Goal: Task Accomplishment & Management: Complete application form

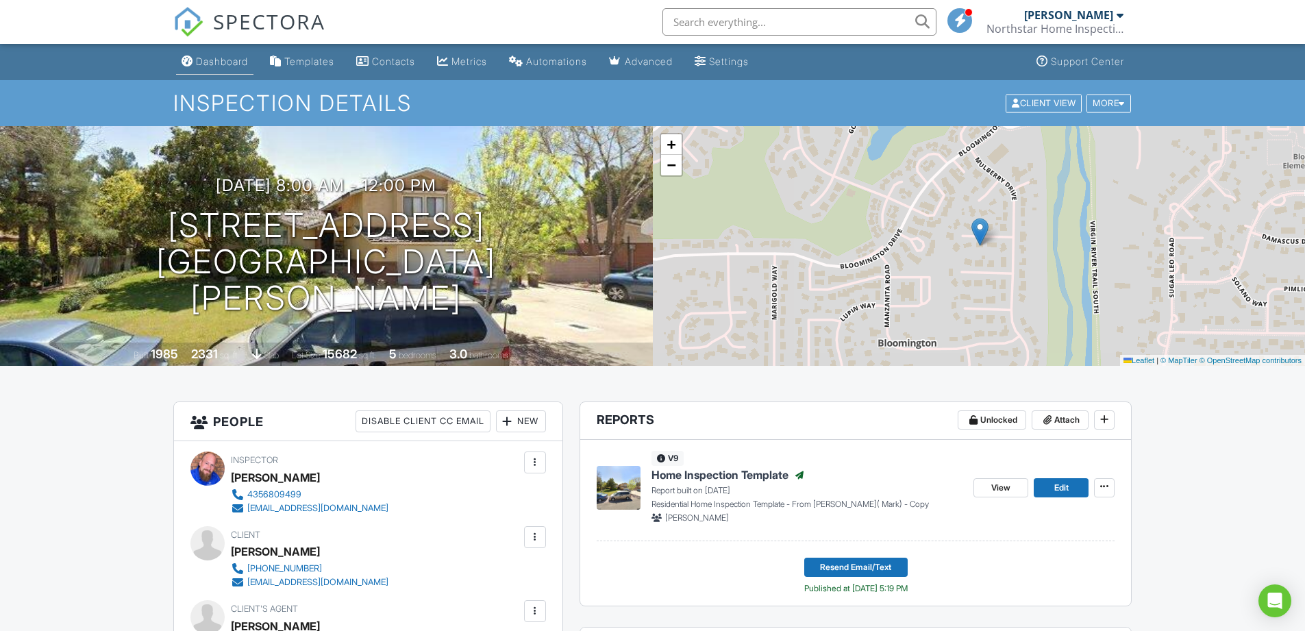
click at [218, 61] on div "Dashboard" at bounding box center [222, 61] width 52 height 12
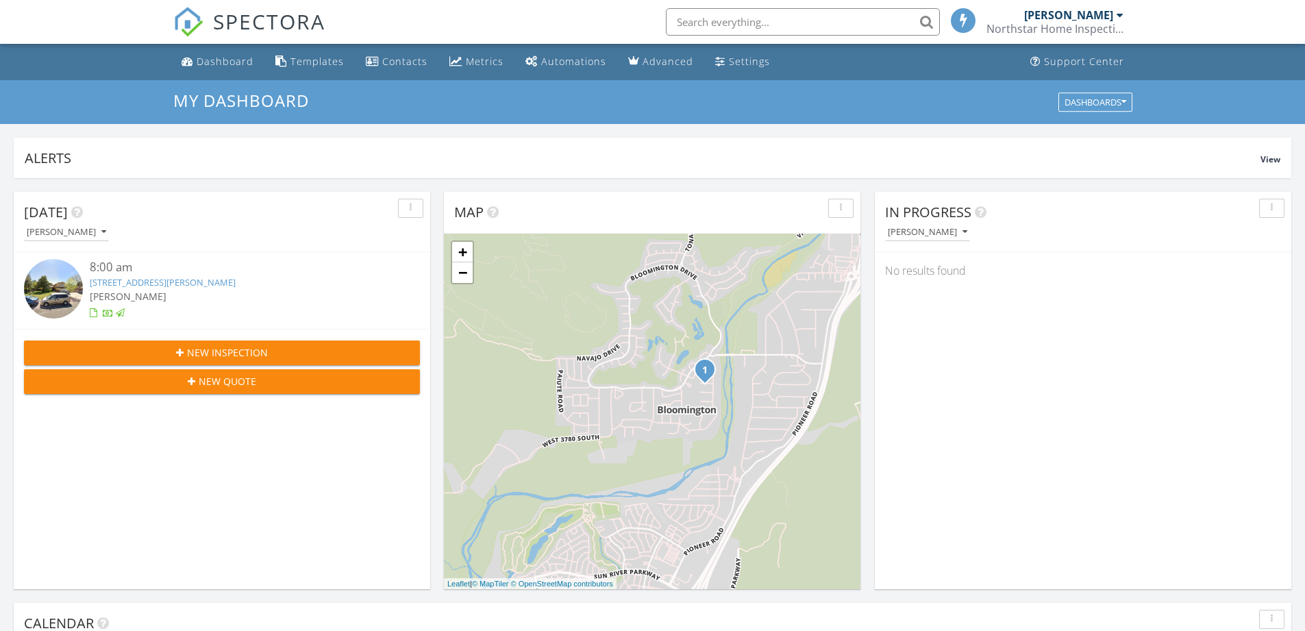
scroll to position [7, 7]
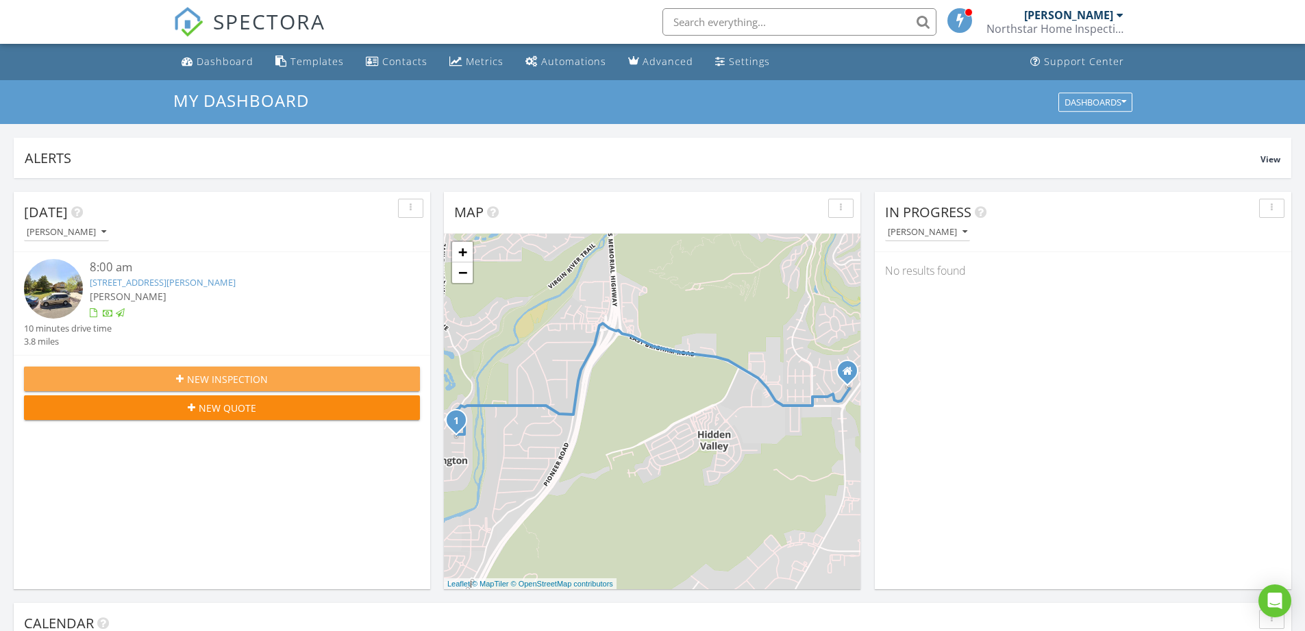
click at [201, 383] on span "New Inspection" at bounding box center [227, 379] width 81 height 14
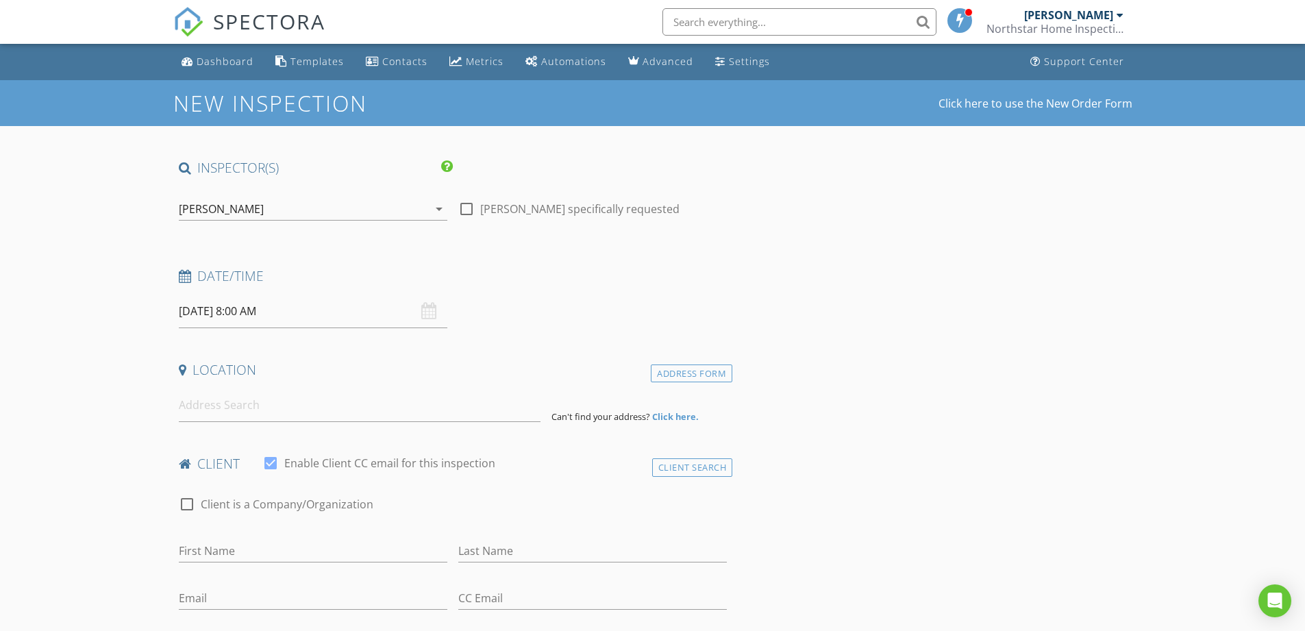
click at [239, 308] on input "[DATE] 8:00 AM" at bounding box center [313, 312] width 269 height 34
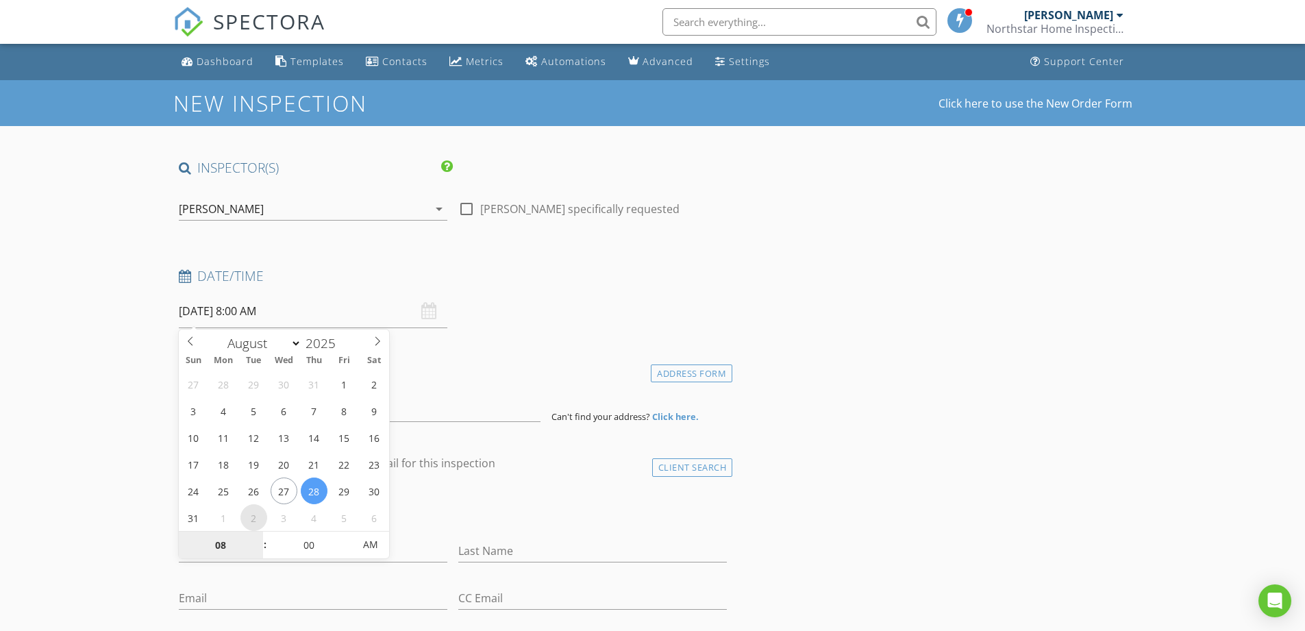
select select "8"
type input "09/02/2025 8:00 AM"
type input "09"
type input "09/02/2025 9:00 AM"
click at [260, 536] on span at bounding box center [259, 539] width 10 height 14
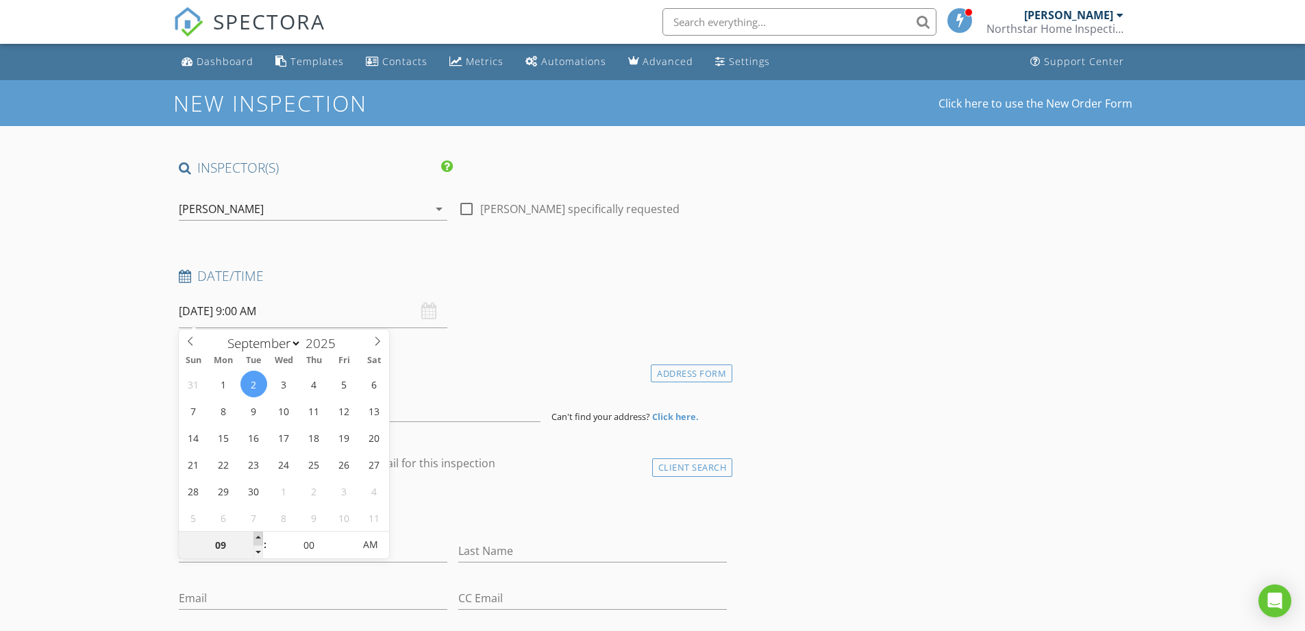
type input "10"
type input "09/02/2025 10:00 AM"
click at [260, 536] on span at bounding box center [259, 539] width 10 height 14
type input "09"
type input "09/02/2025 9:00 AM"
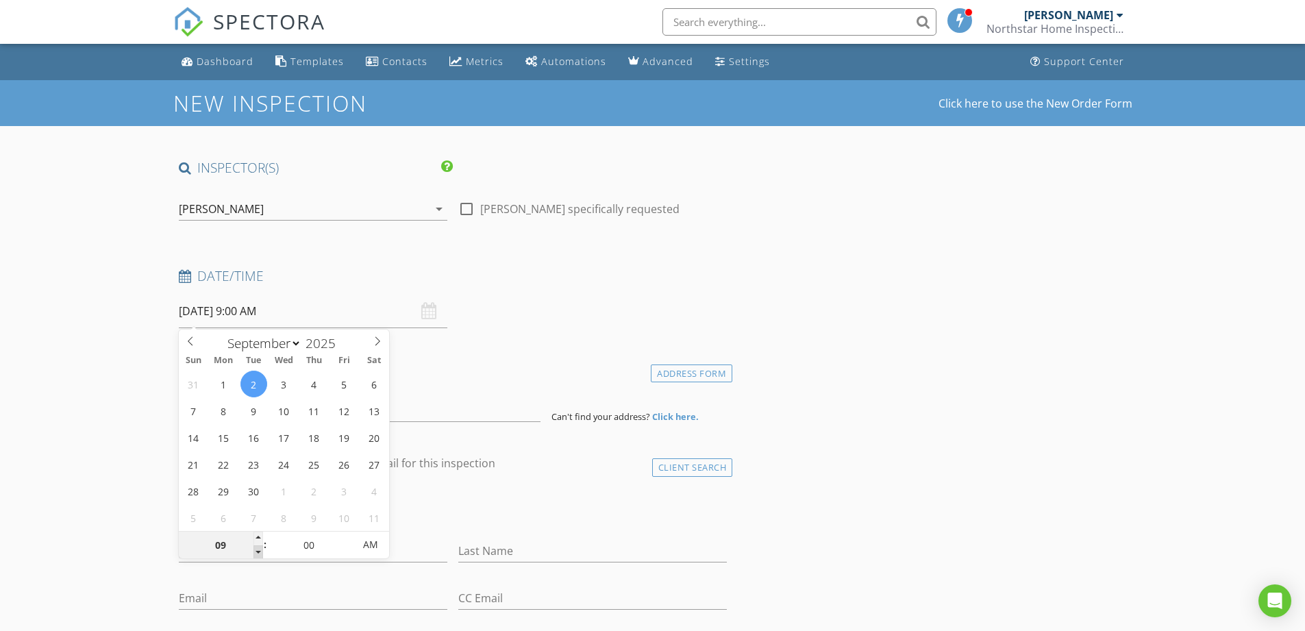
click at [258, 556] on span at bounding box center [259, 552] width 10 height 14
type input "05"
type input "09/02/2025 9:05 AM"
click at [346, 537] on span at bounding box center [347, 539] width 10 height 14
type input "10"
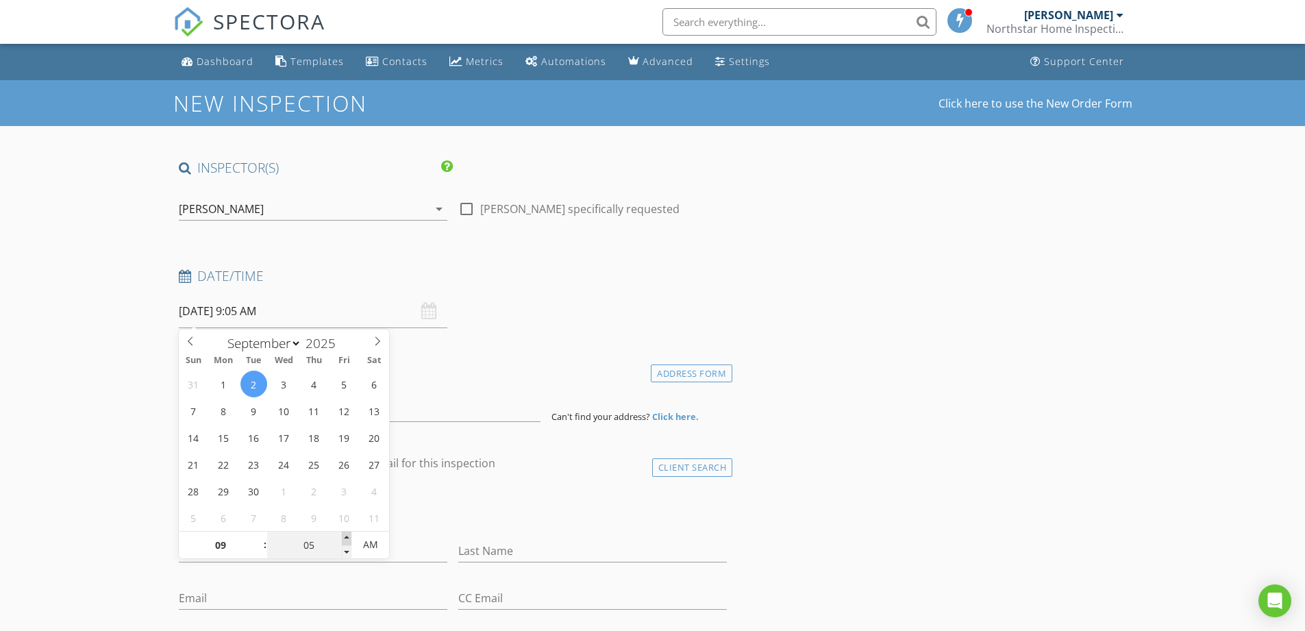
type input "09/02/2025 9:10 AM"
click at [346, 537] on span at bounding box center [347, 539] width 10 height 14
type input "15"
type input "09/02/2025 9:15 AM"
click at [346, 537] on span at bounding box center [347, 539] width 10 height 14
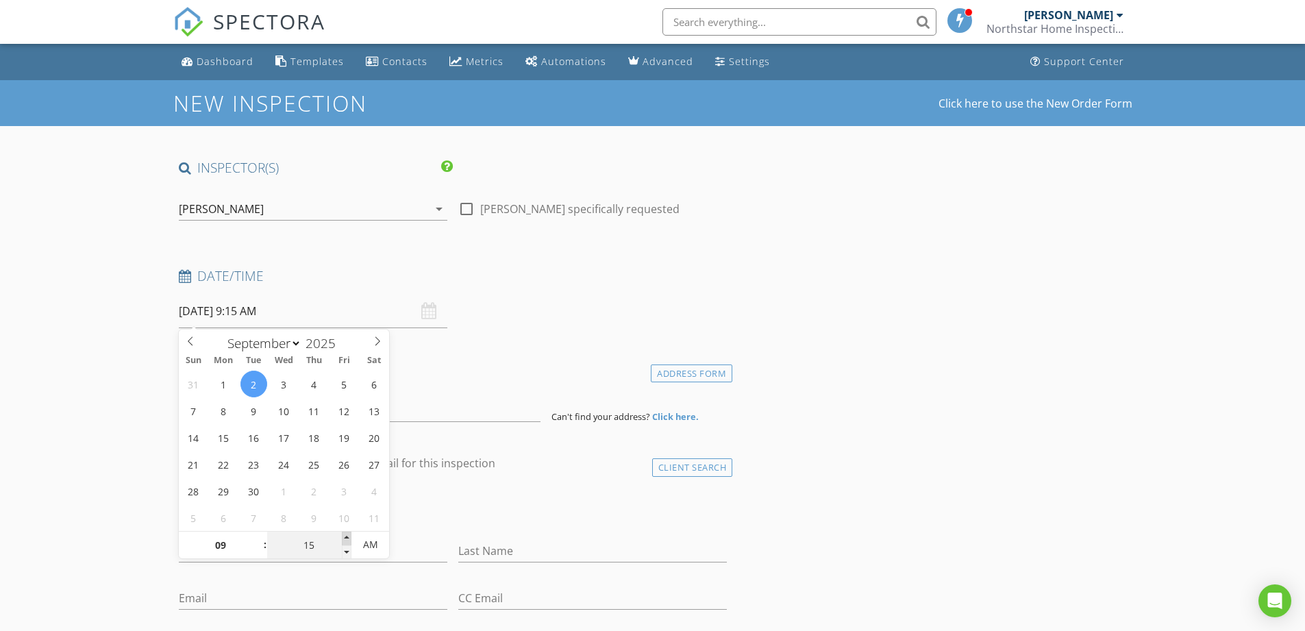
type input "20"
type input "09/02/2025 9:20 AM"
click at [346, 536] on span at bounding box center [347, 539] width 10 height 14
type input "25"
type input "09/02/2025 9:25 AM"
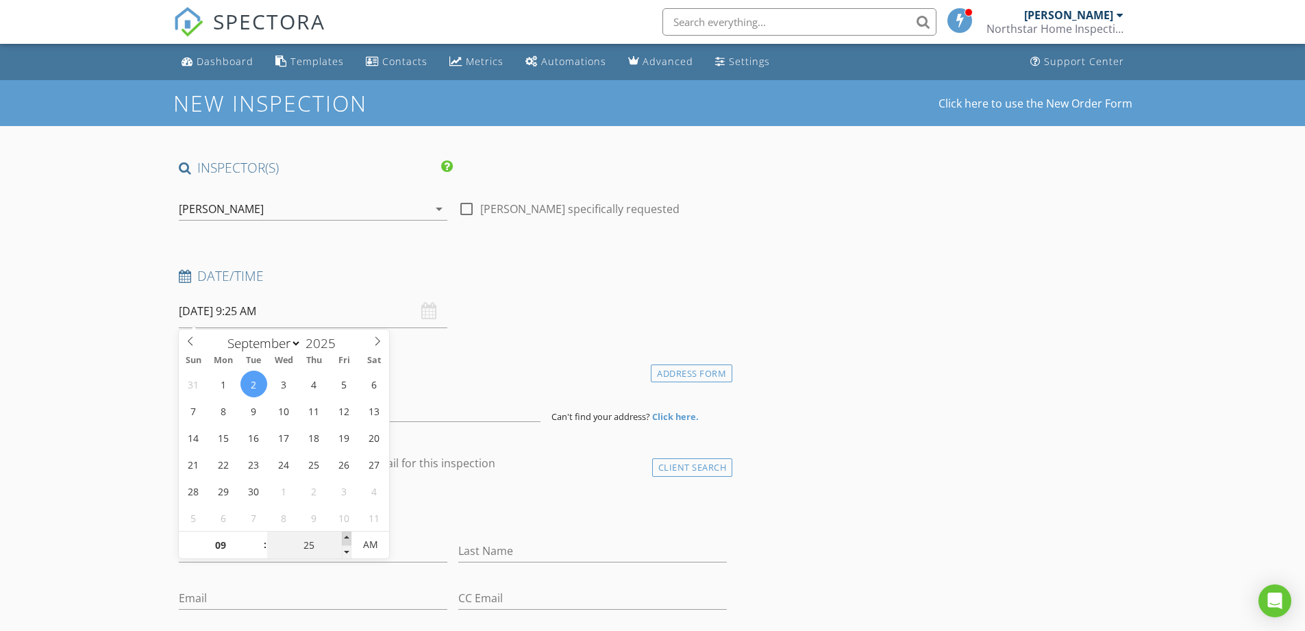
click at [346, 536] on span at bounding box center [347, 539] width 10 height 14
type input "30"
type input "09/02/2025 9:30 AM"
click at [346, 536] on span at bounding box center [347, 539] width 10 height 14
click at [516, 500] on div "check_box_outline_blank Client is a Company/Organization" at bounding box center [453, 511] width 549 height 36
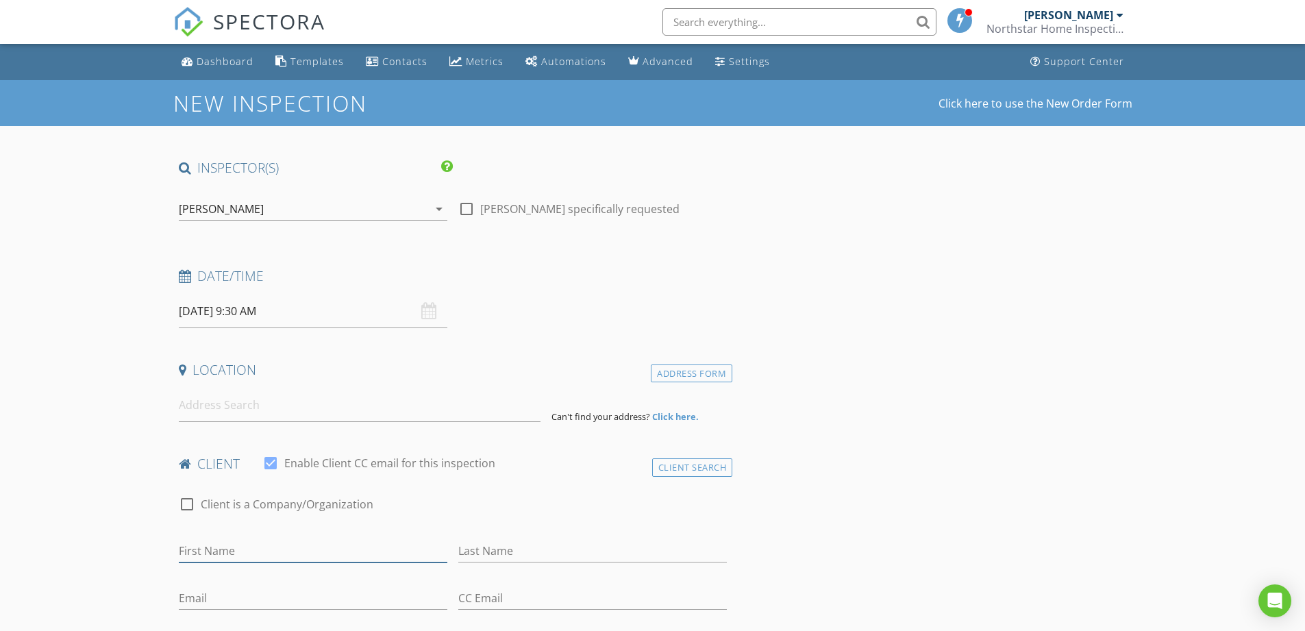
click at [227, 552] on input "First Name" at bounding box center [313, 551] width 269 height 23
type input "[PERSON_NAME]"
click at [486, 545] on input "Last Name" at bounding box center [592, 551] width 269 height 23
type input "[PERSON_NAME]"
click at [257, 605] on input "Email" at bounding box center [313, 598] width 269 height 23
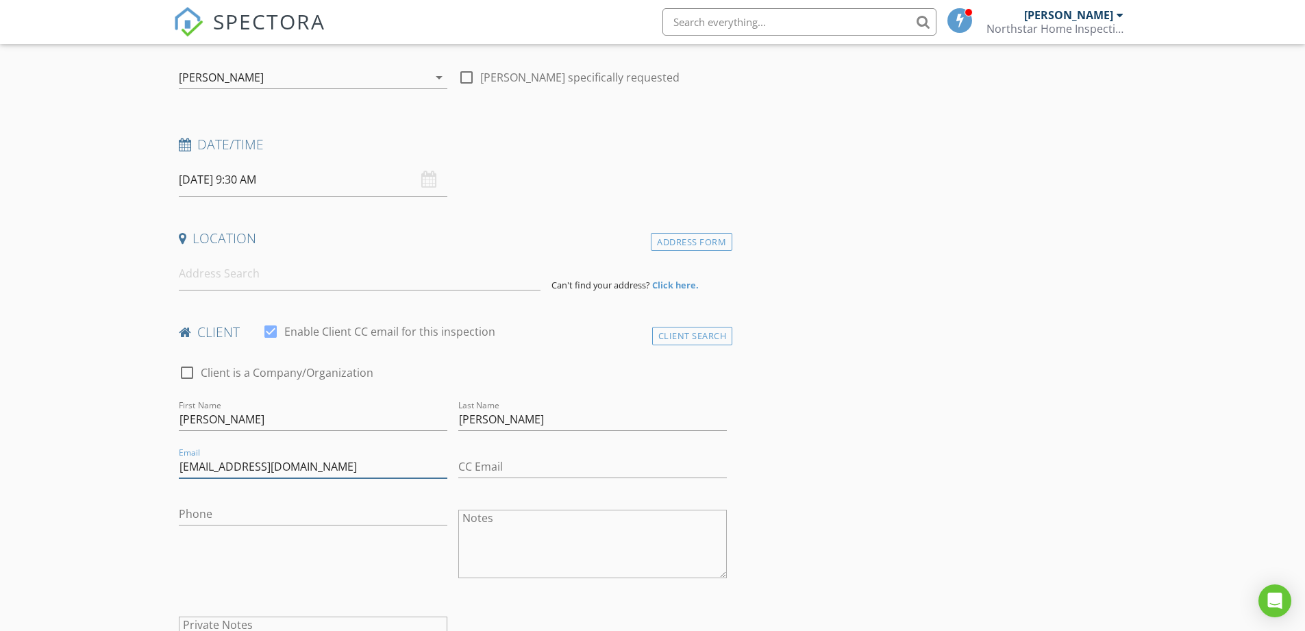
scroll to position [137, 0]
type input "[EMAIL_ADDRESS][DOMAIN_NAME]"
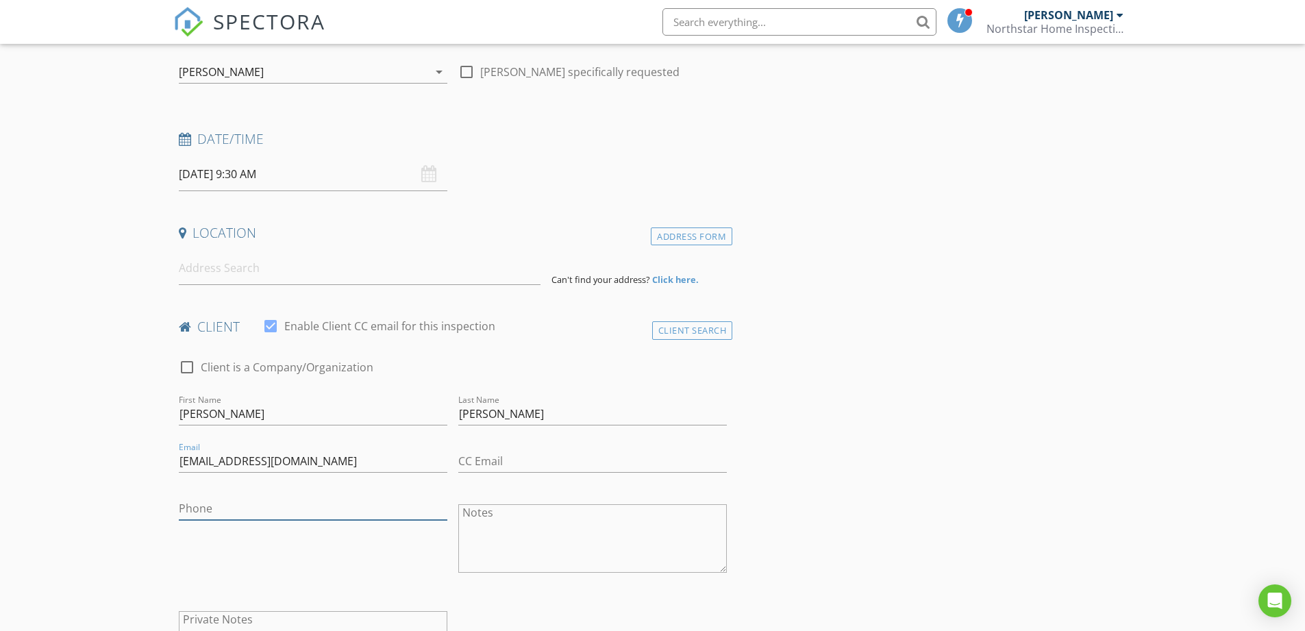
click at [200, 510] on input "Phone" at bounding box center [313, 508] width 269 height 23
type input "[PHONE_NUMBER]"
click at [231, 267] on input at bounding box center [360, 268] width 362 height 34
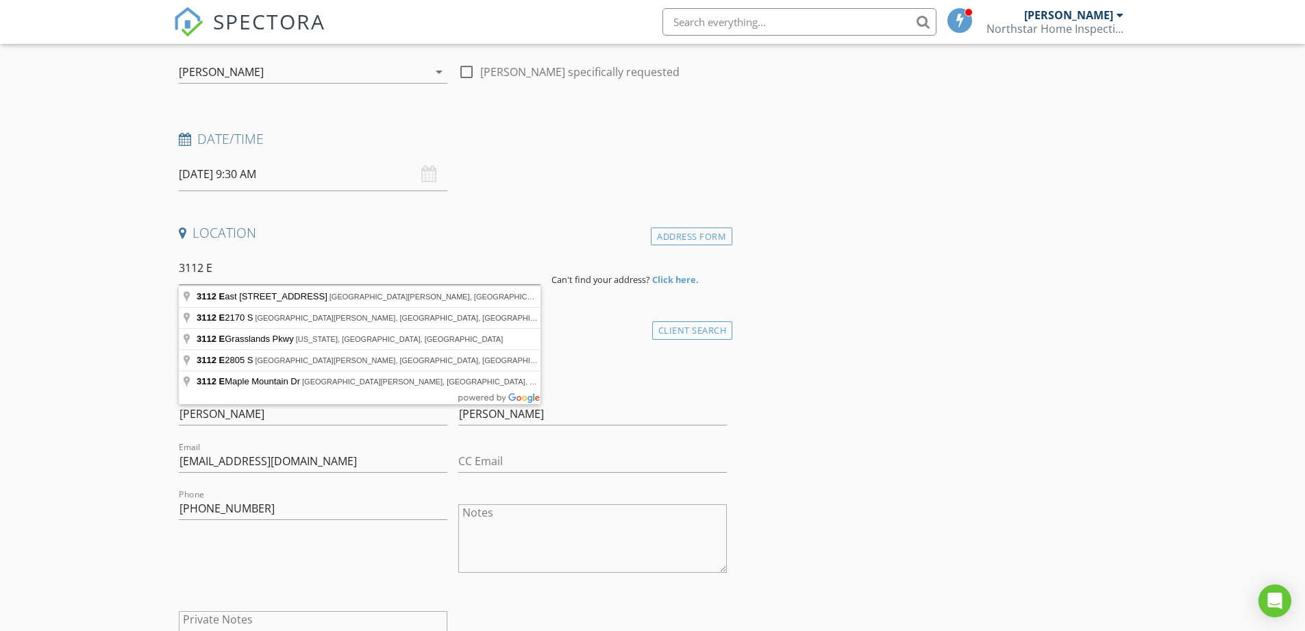
type input "3112 E 2170 S, St. George, UT, USA"
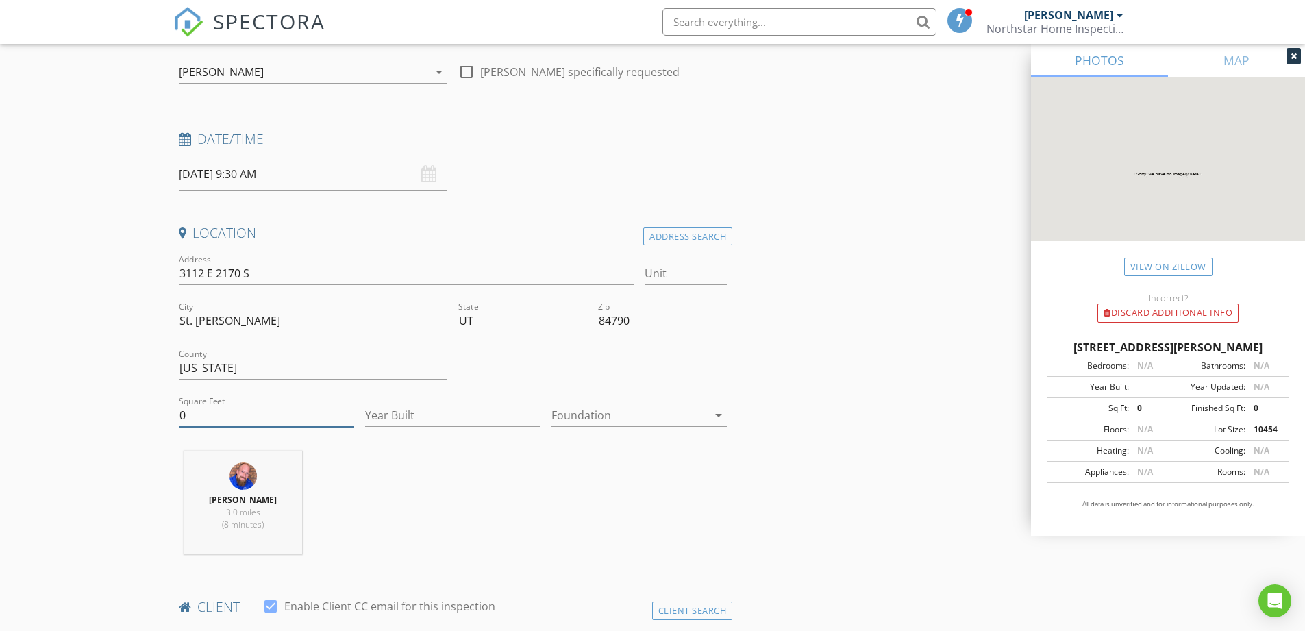
click at [280, 405] on input "0" at bounding box center [266, 415] width 175 height 23
click at [186, 414] on input "03149" at bounding box center [266, 415] width 175 height 23
type input "3149"
click at [460, 424] on input "Year Built" at bounding box center [452, 415] width 175 height 23
type input "2025"
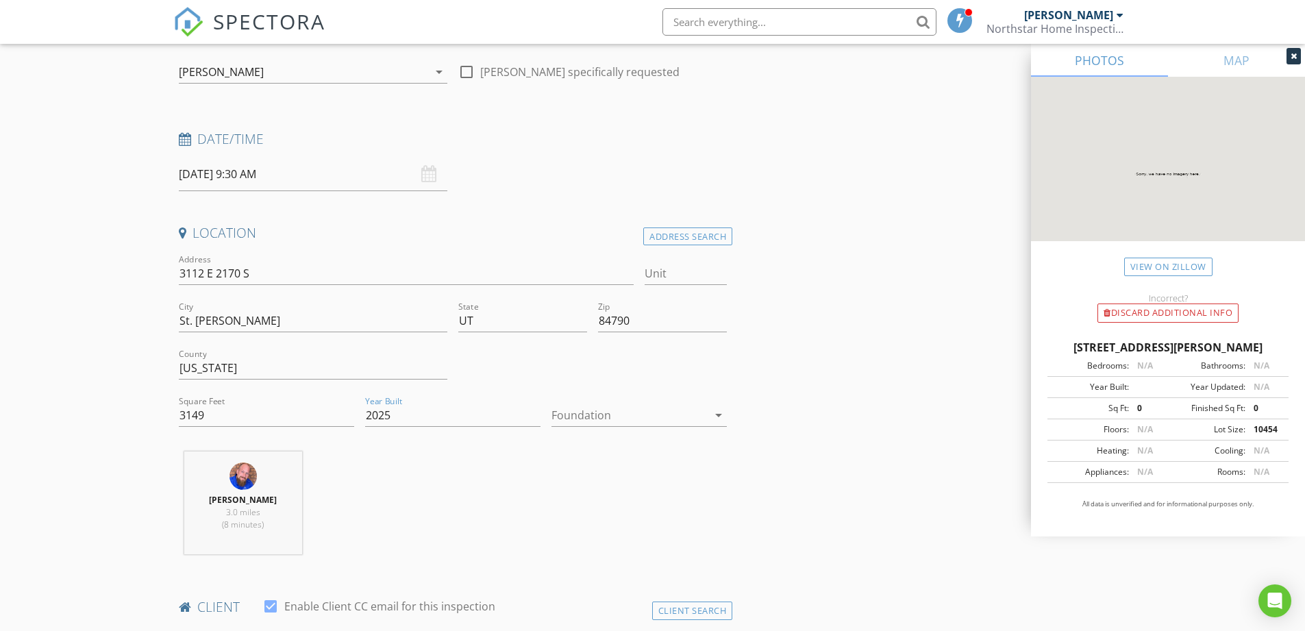
click at [718, 410] on icon "arrow_drop_down" at bounding box center [719, 415] width 16 height 16
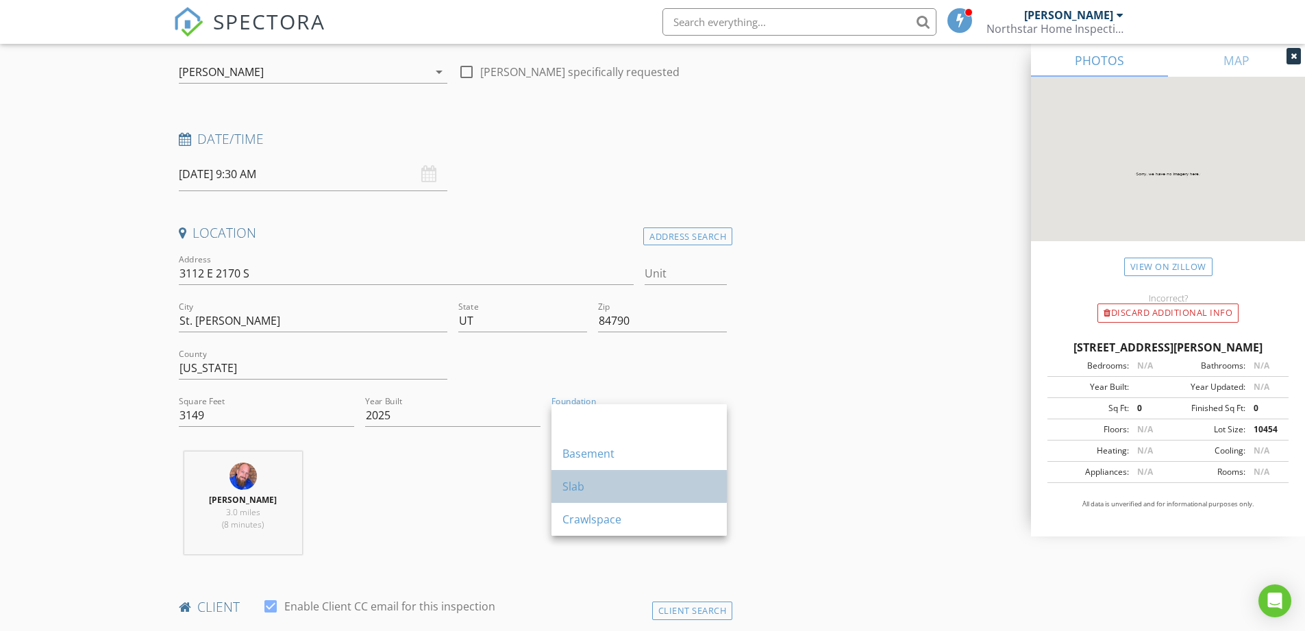
click at [608, 484] on div "Slab" at bounding box center [639, 486] width 153 height 16
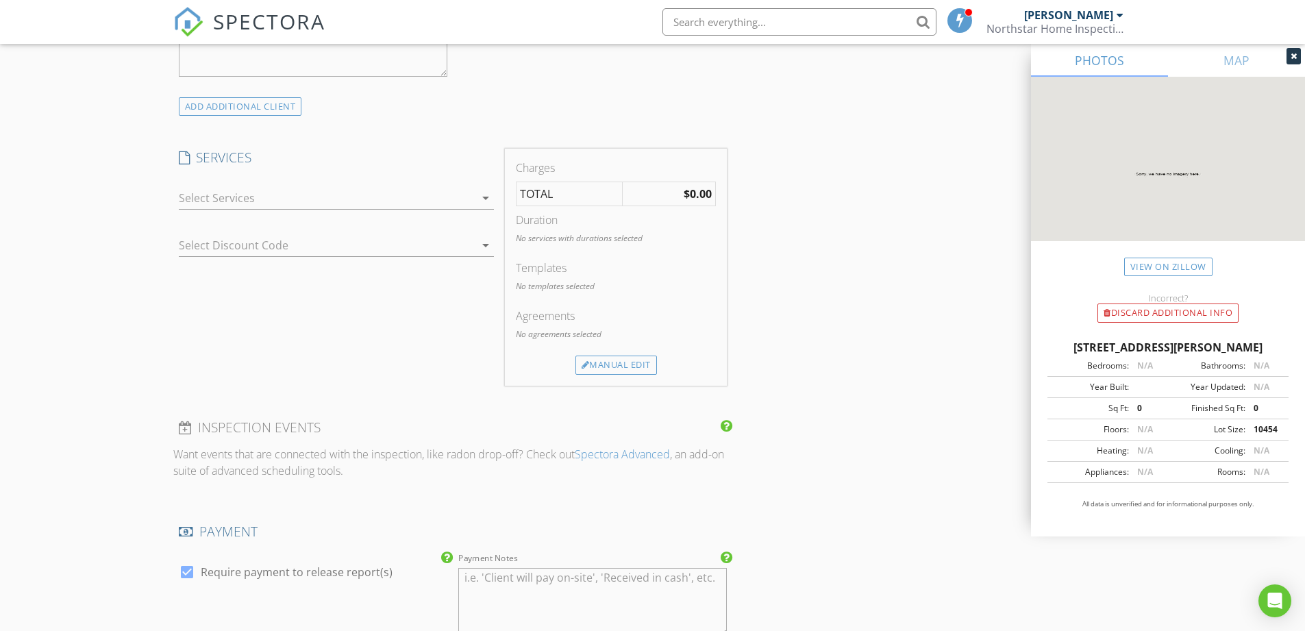
scroll to position [1028, 0]
click at [482, 193] on icon "arrow_drop_down" at bounding box center [486, 190] width 16 height 16
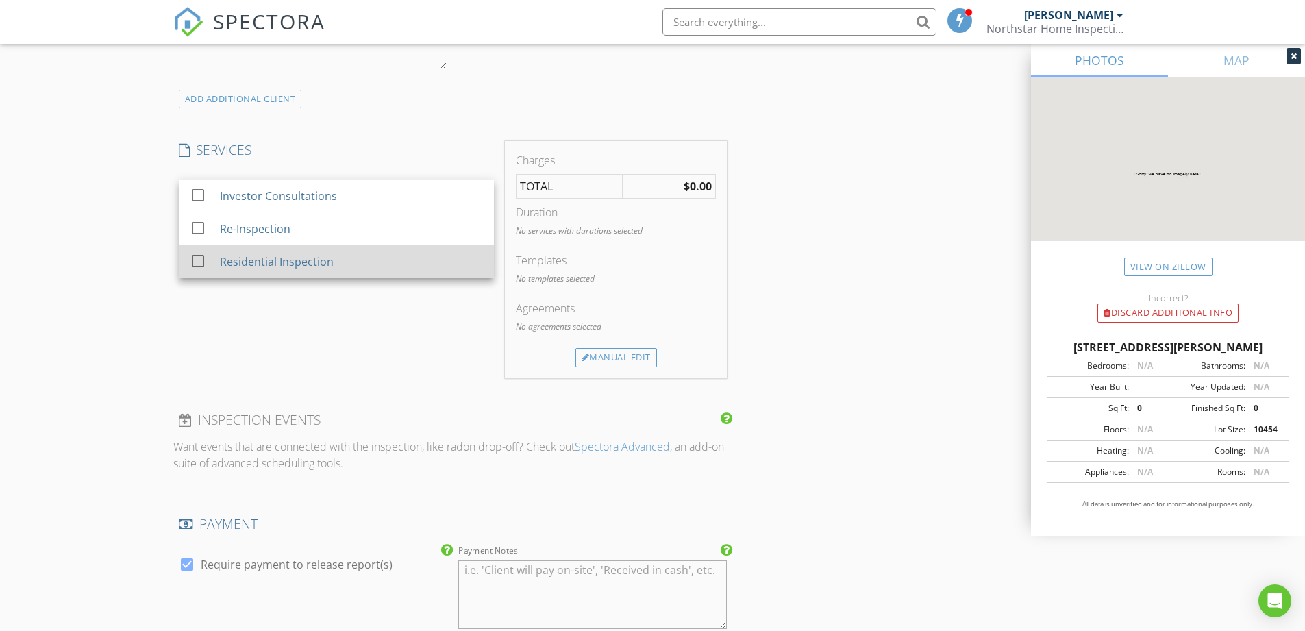
click at [222, 264] on div "Residential Inspection" at bounding box center [276, 262] width 114 height 16
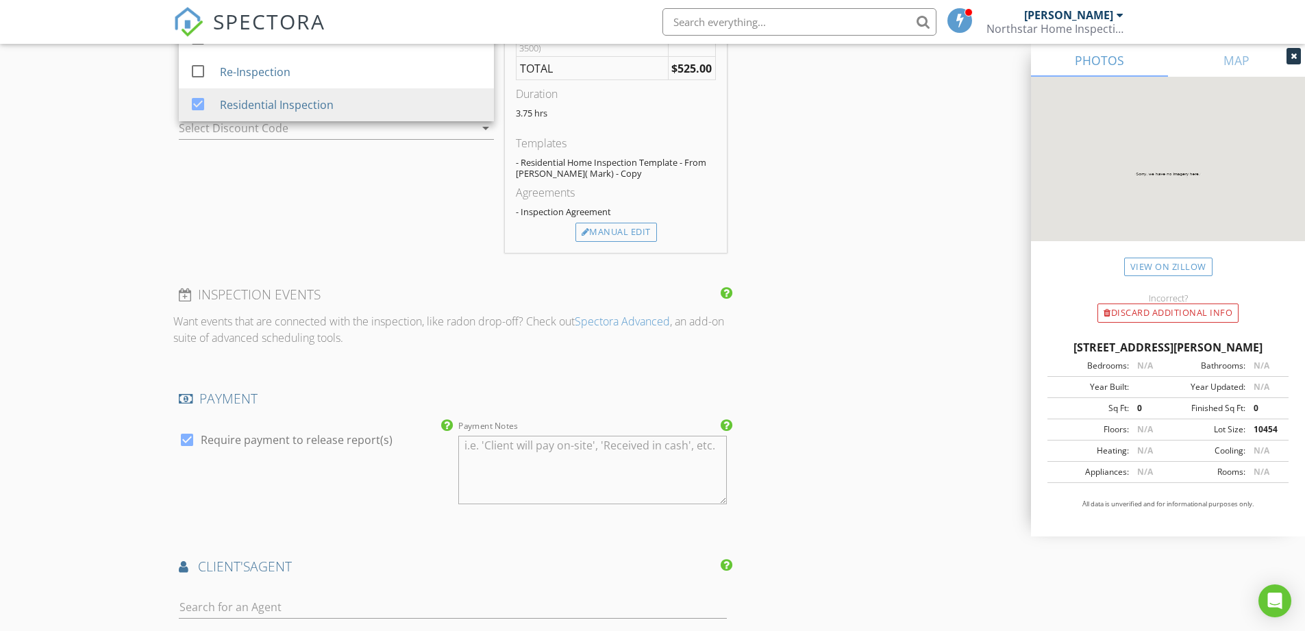
scroll to position [1233, 0]
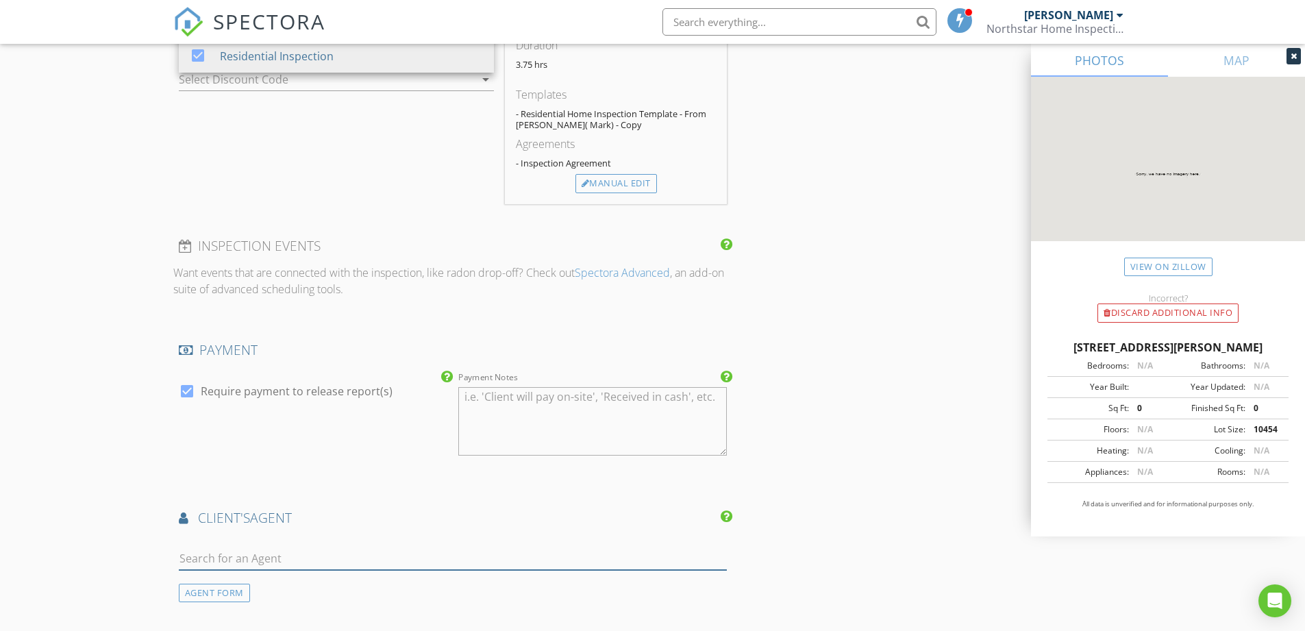
click at [236, 557] on input "text" at bounding box center [453, 558] width 549 height 23
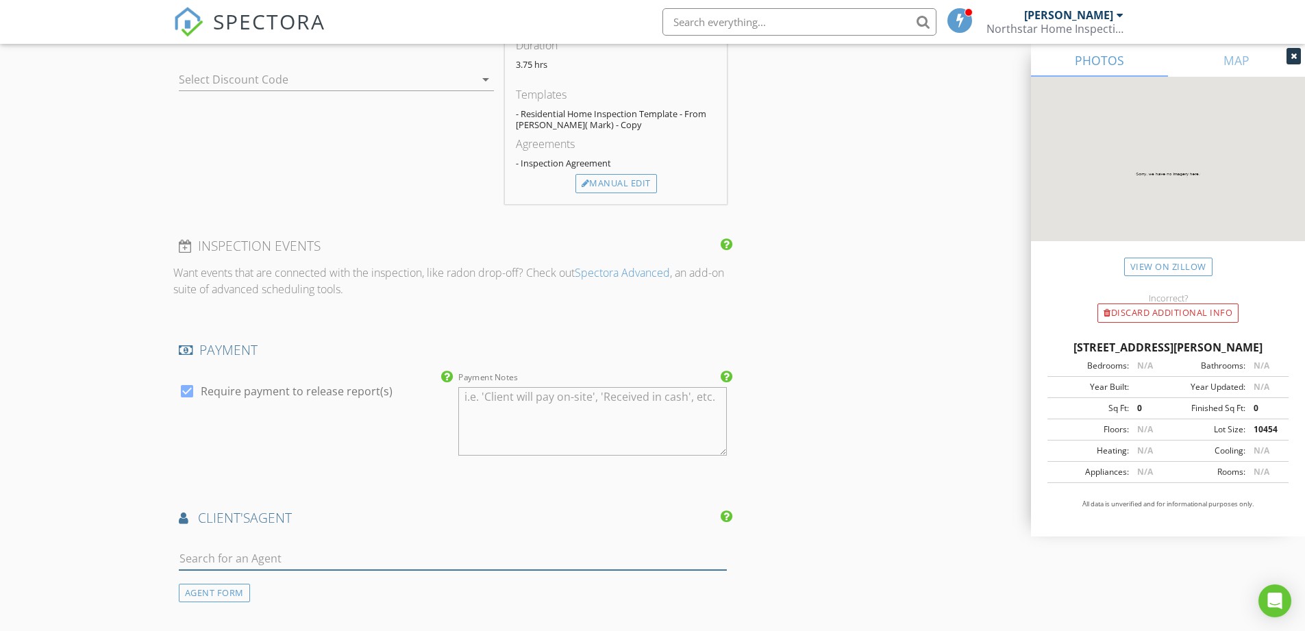
type input "emily"
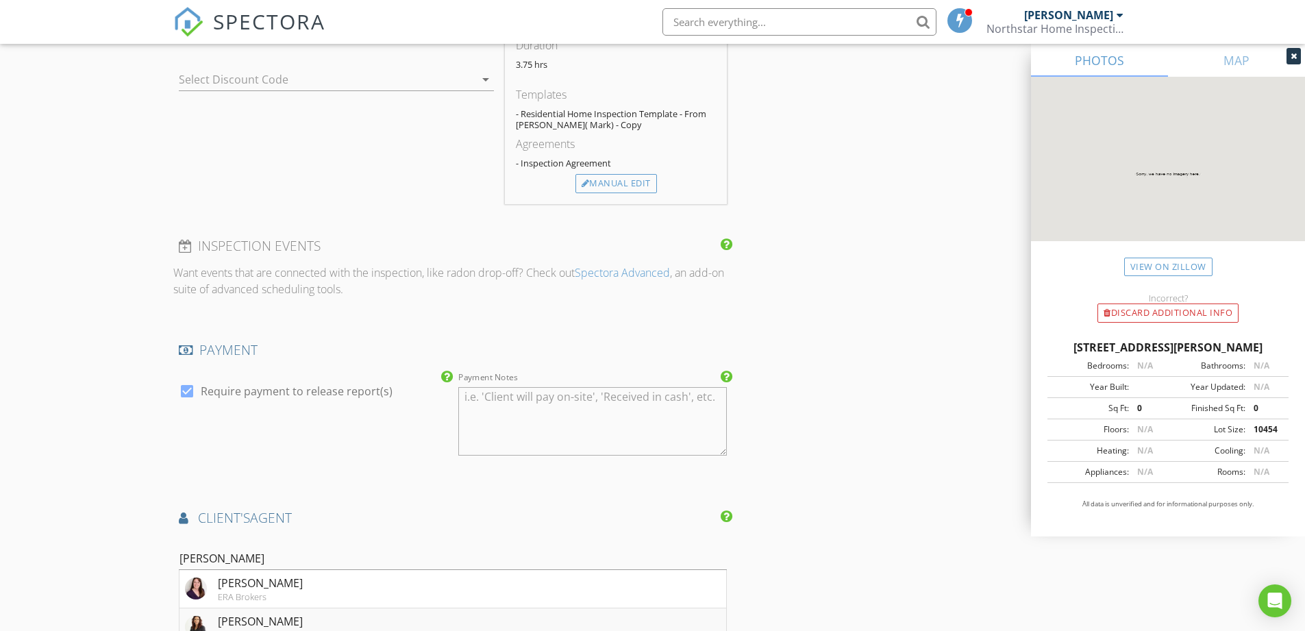
click at [265, 622] on div "[PERSON_NAME]" at bounding box center [260, 621] width 85 height 16
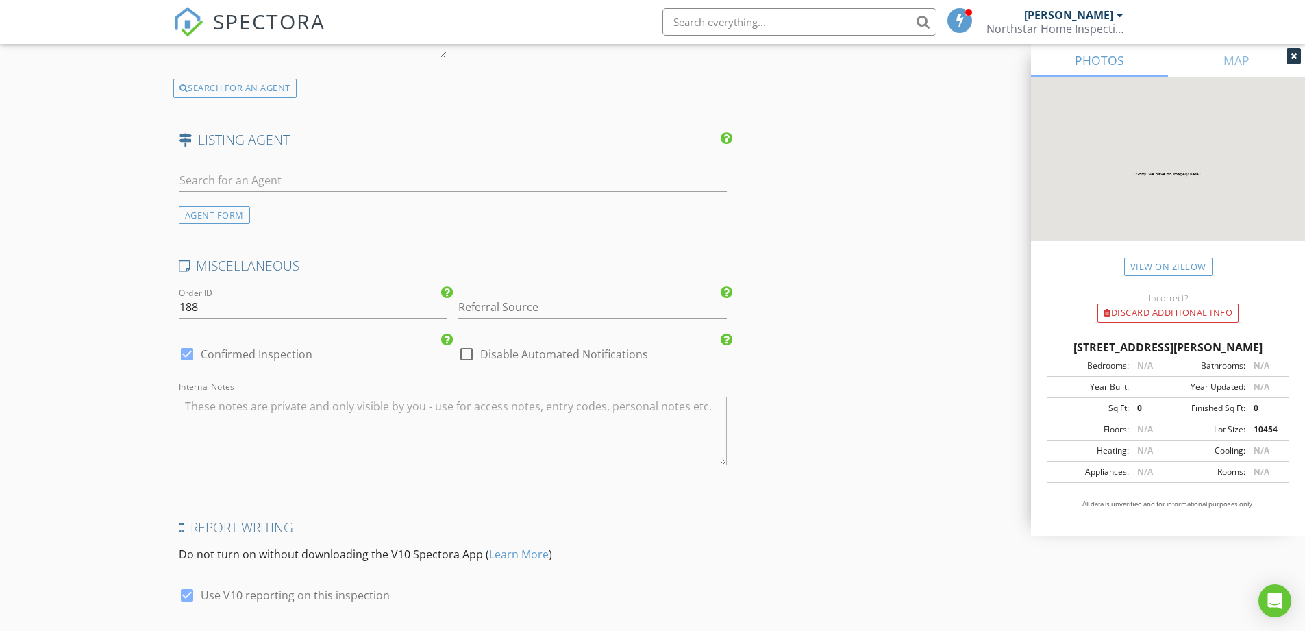
scroll to position [2056, 0]
click at [188, 591] on div at bounding box center [186, 589] width 23 height 23
checkbox input "false"
click at [269, 417] on textarea "Internal Notes" at bounding box center [453, 425] width 549 height 69
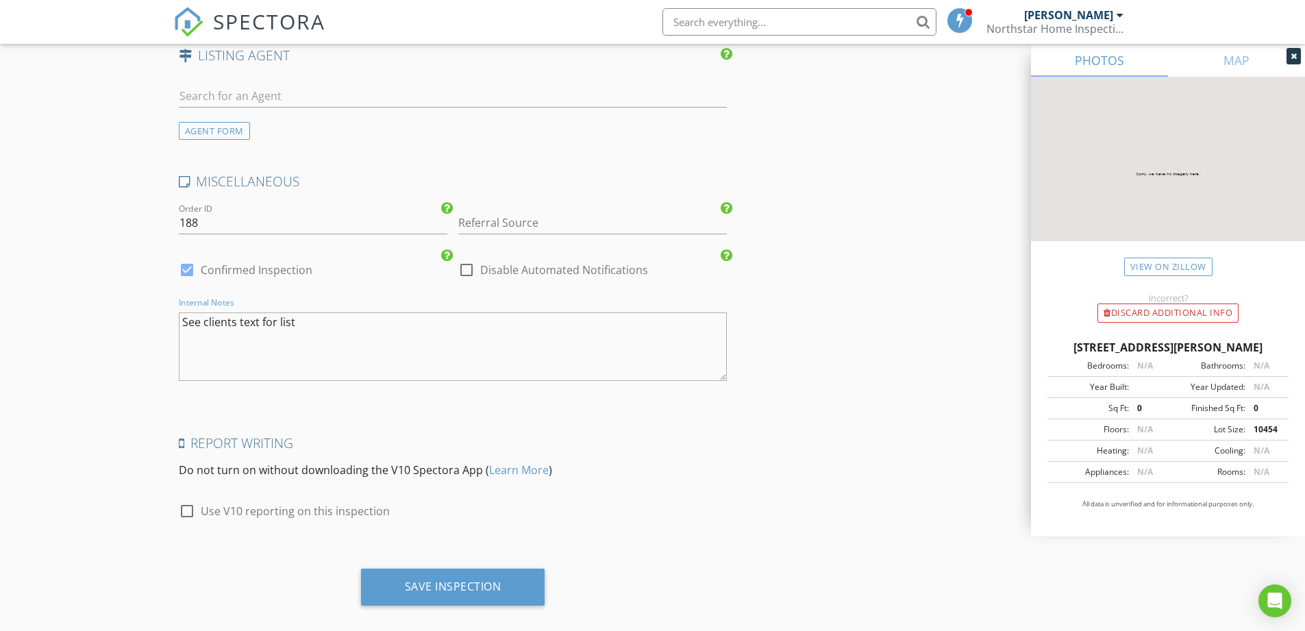
scroll to position [2151, 0]
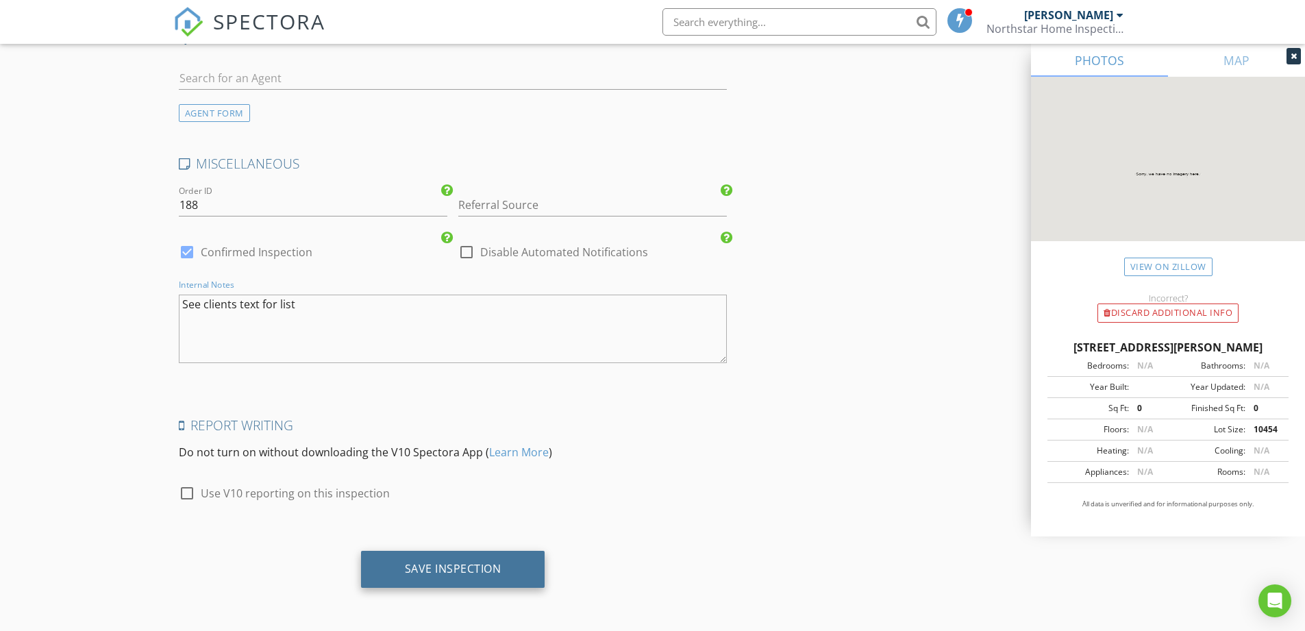
type textarea "See clients text for list"
click at [450, 570] on div "Save Inspection" at bounding box center [453, 569] width 97 height 14
